Goal: Task Accomplishment & Management: Manage account settings

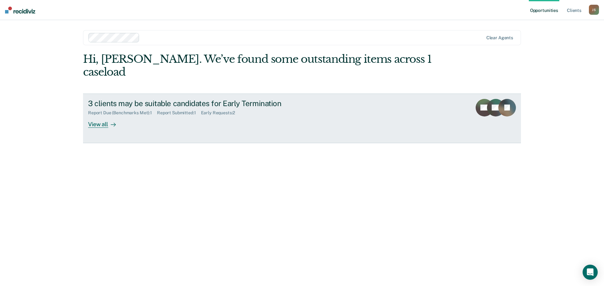
click at [107, 116] on div "View all" at bounding box center [105, 122] width 35 height 12
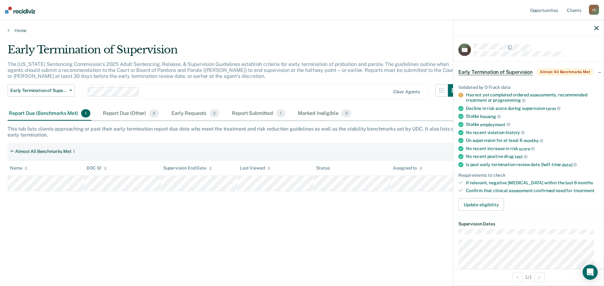
click at [462, 97] on icon at bounding box center [460, 95] width 5 height 5
click at [462, 95] on icon at bounding box center [460, 95] width 5 height 5
click at [466, 95] on div "Has not yet completed ordered assessments, recommended treatment or programming" at bounding box center [532, 97] width 133 height 11
click at [475, 206] on button "Update eligibility" at bounding box center [481, 205] width 46 height 13
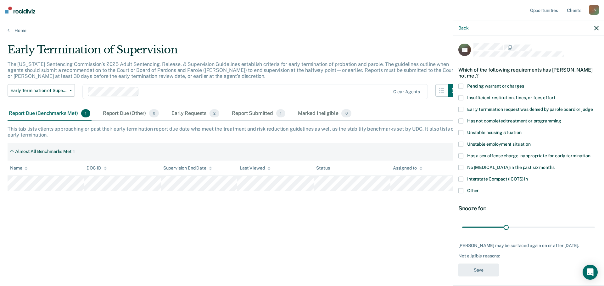
click at [498, 120] on span "Has not completed treatment or programming" at bounding box center [514, 121] width 94 height 5
click at [490, 275] on button "Save" at bounding box center [478, 270] width 41 height 13
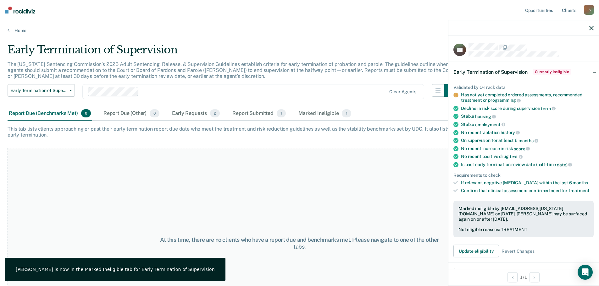
click at [590, 27] on icon "button" at bounding box center [591, 28] width 4 height 4
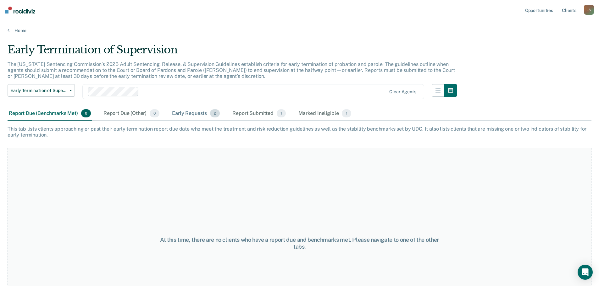
click at [198, 114] on div "Early Requests 2" at bounding box center [196, 114] width 50 height 14
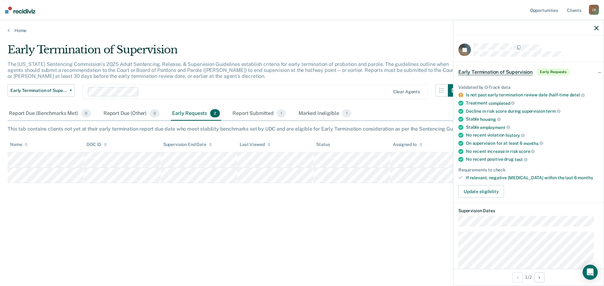
click at [378, 220] on div "Early Termination of Supervision The [US_STATE] Sentencing Commission’s 2025 Ad…" at bounding box center [302, 141] width 589 height 196
click at [593, 28] on div at bounding box center [528, 28] width 150 height 16
click at [595, 28] on icon "button" at bounding box center [596, 28] width 4 height 4
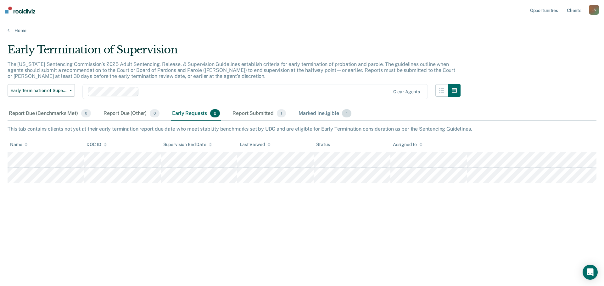
click at [308, 114] on div "Marked Ineligible 1" at bounding box center [324, 114] width 55 height 14
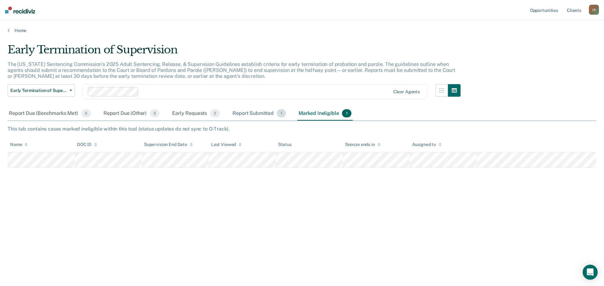
click at [262, 112] on div "Report Submitted 1" at bounding box center [259, 114] width 56 height 14
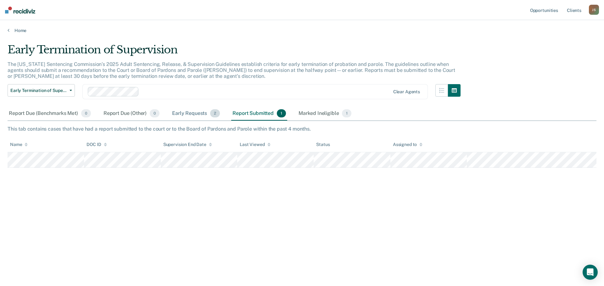
click at [192, 114] on div "Early Requests 2" at bounding box center [196, 114] width 50 height 14
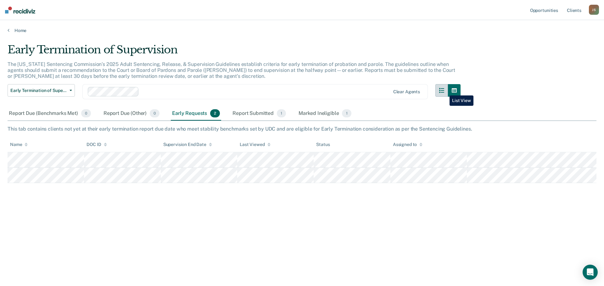
click at [445, 91] on button "button" at bounding box center [441, 90] width 13 height 13
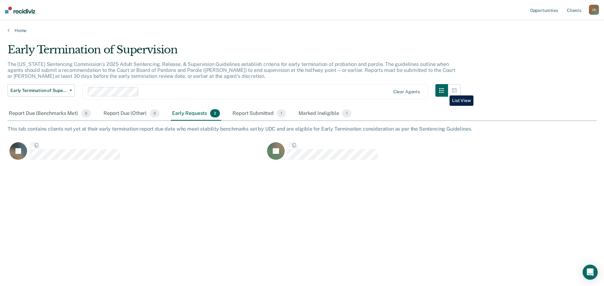
scroll to position [191, 584]
click at [453, 92] on icon "button" at bounding box center [454, 90] width 5 height 5
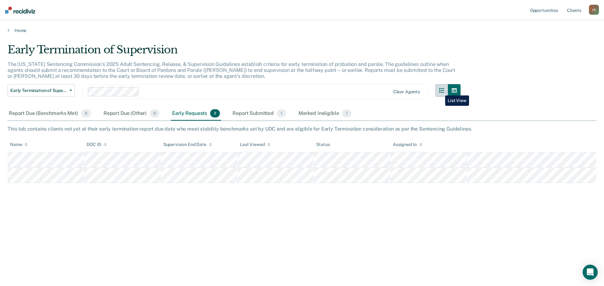
click at [440, 91] on icon "button" at bounding box center [441, 90] width 5 height 5
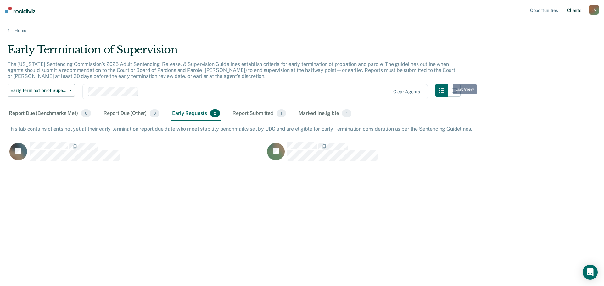
click at [576, 9] on link "Client s" at bounding box center [573, 10] width 17 height 20
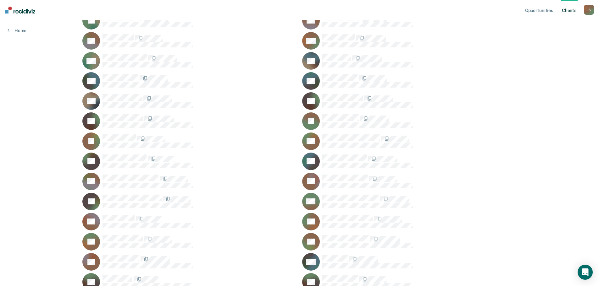
scroll to position [314, 0]
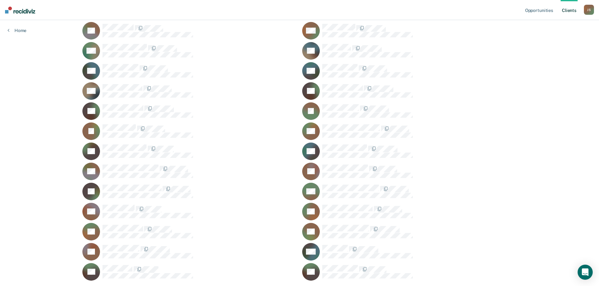
click at [314, 109] on rect at bounding box center [311, 112] width 18 height 18
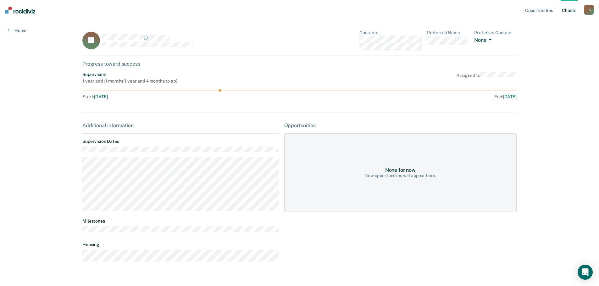
click at [489, 42] on button "None" at bounding box center [483, 40] width 19 height 7
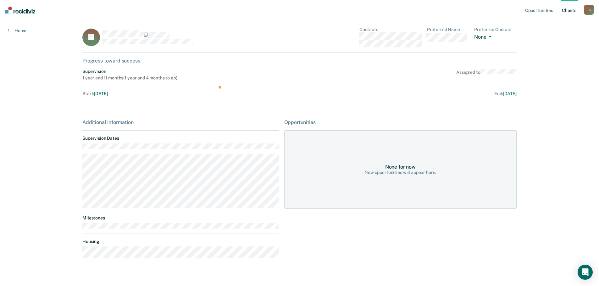
scroll to position [13, 0]
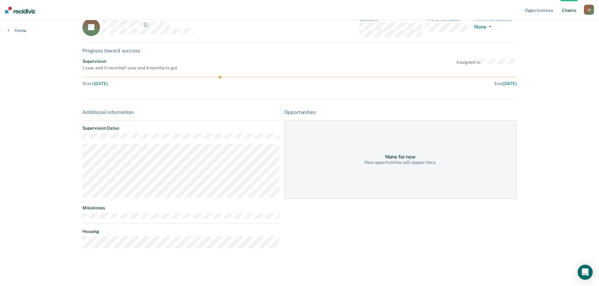
click at [357, 149] on div "None for now New opportunities will appear here." at bounding box center [400, 159] width 232 height 79
click at [528, 12] on link "Opportunities" at bounding box center [539, 10] width 31 height 20
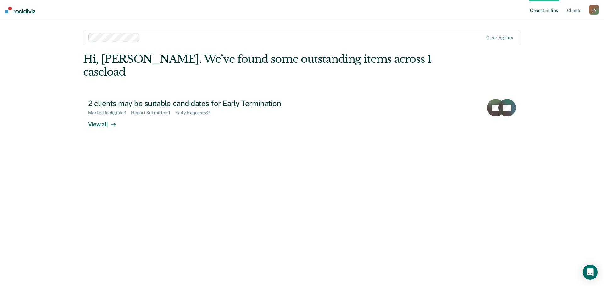
click at [595, 9] on div "J S" at bounding box center [594, 10] width 10 height 10
click at [576, 11] on link "Client s" at bounding box center [573, 10] width 17 height 20
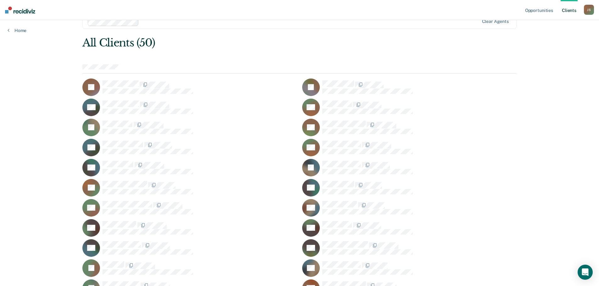
scroll to position [31, 0]
